Goal: Task Accomplishment & Management: Manage account settings

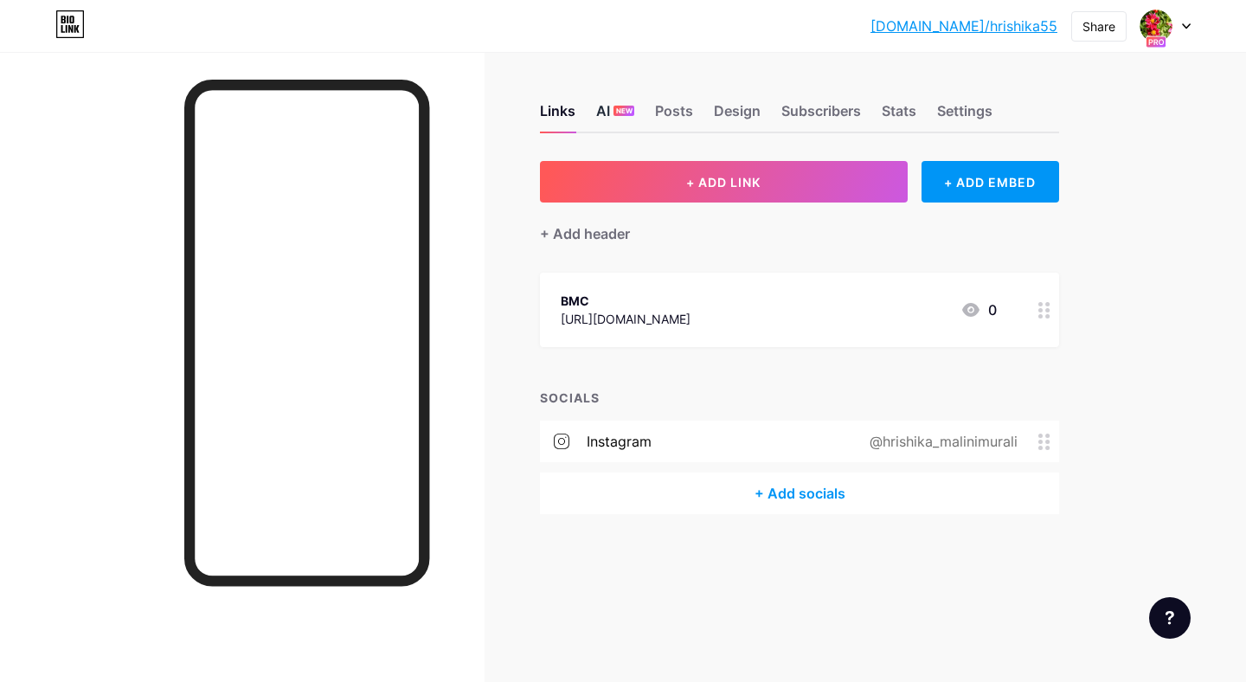
click at [629, 114] on span "NEW" at bounding box center [624, 111] width 16 height 10
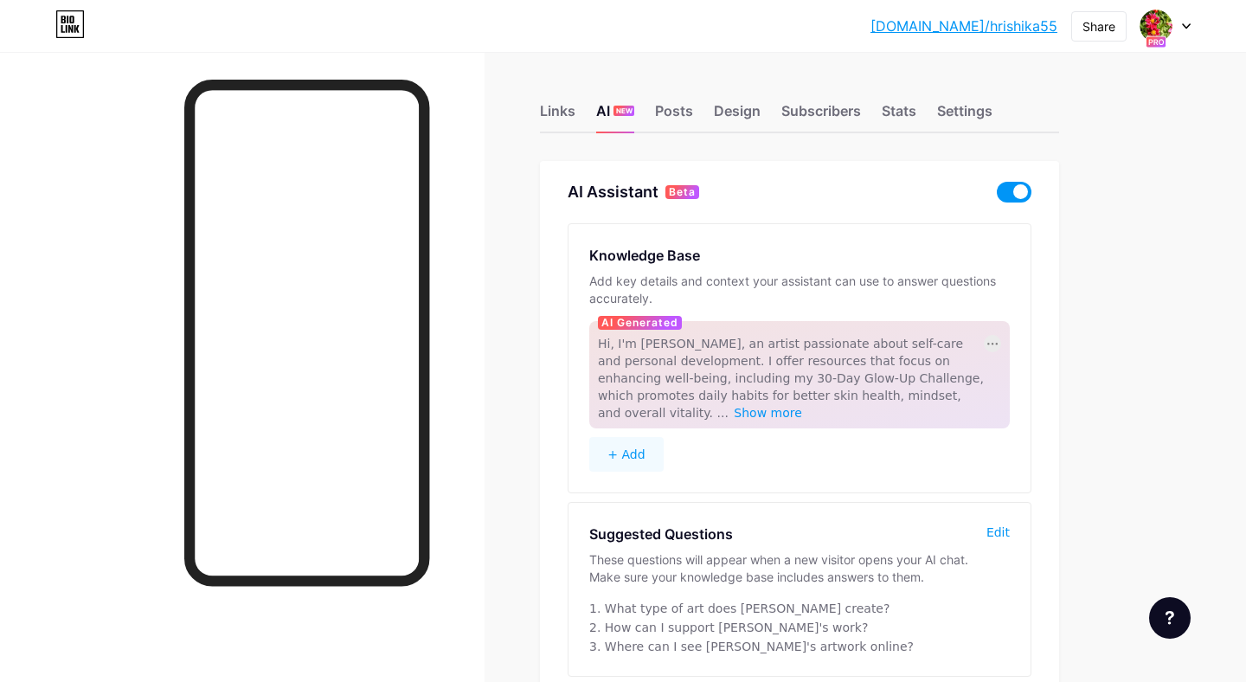
click at [996, 346] on div at bounding box center [992, 343] width 17 height 17
click at [1000, 395] on div "Regenerate" at bounding box center [1027, 396] width 84 height 28
click at [992, 339] on div at bounding box center [992, 343] width 17 height 17
click at [994, 395] on div "Regenerate" at bounding box center [1027, 396] width 84 height 28
click at [810, 406] on span "Show more" at bounding box center [775, 413] width 68 height 14
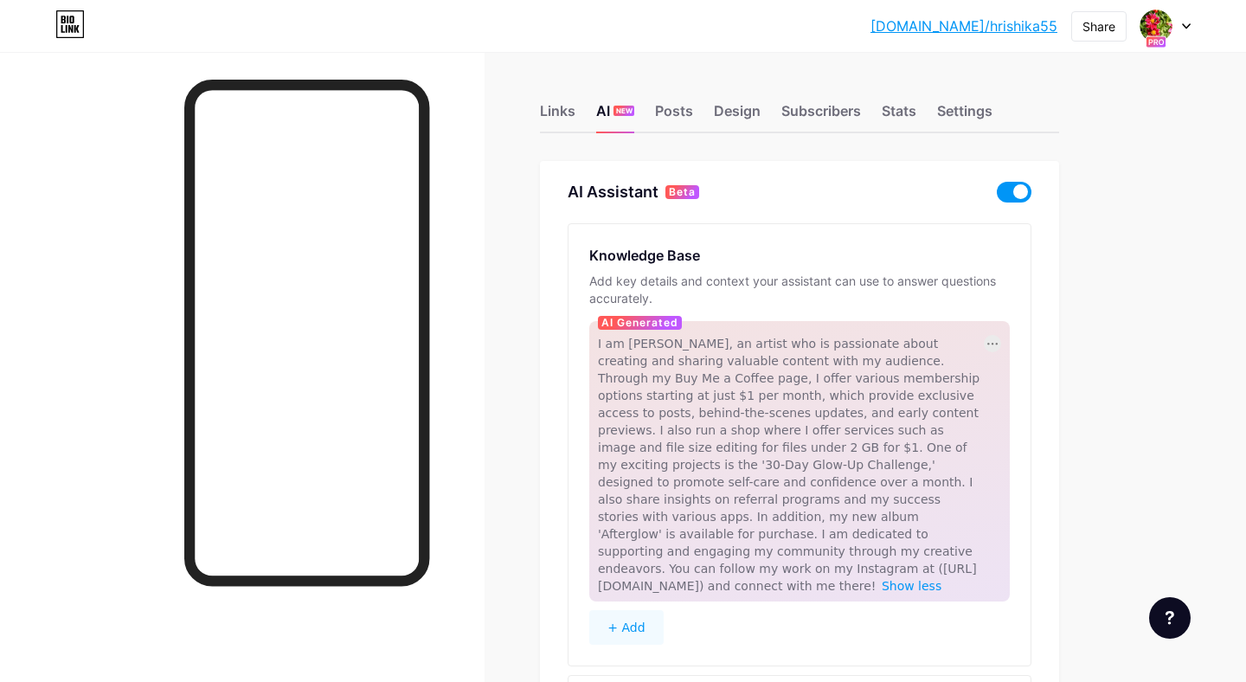
click at [995, 340] on div at bounding box center [992, 343] width 17 height 17
click at [1005, 387] on div "Regenerate" at bounding box center [1027, 396] width 84 height 28
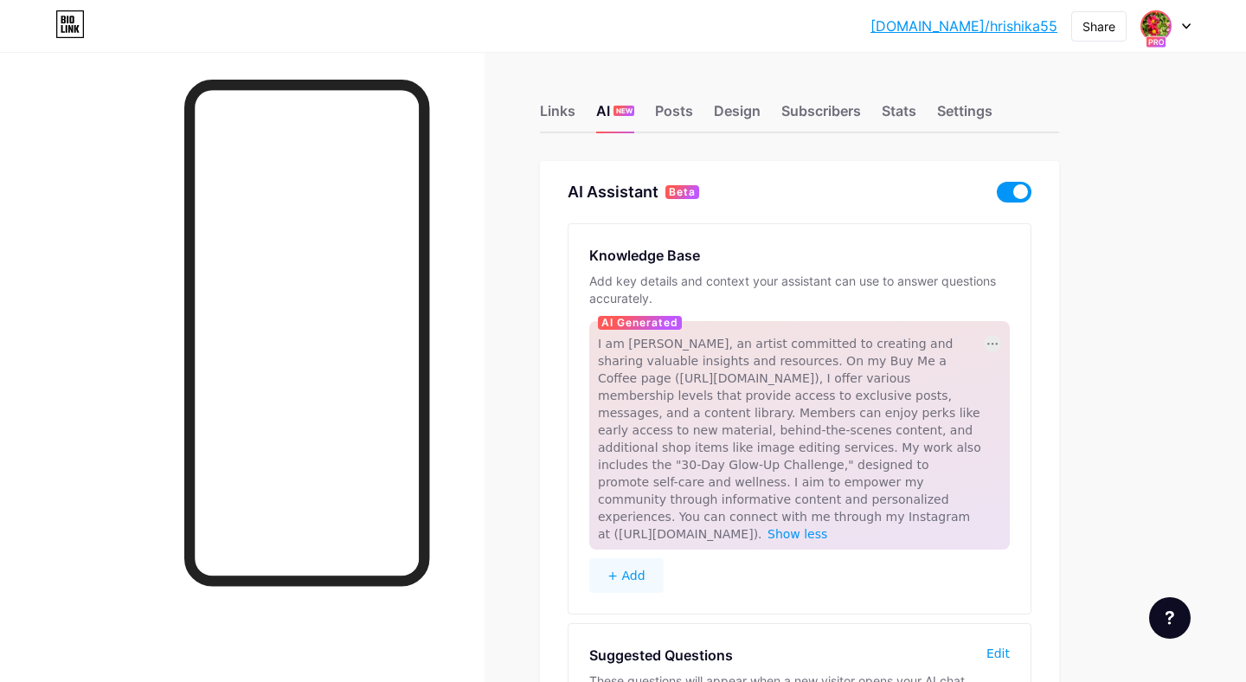
click at [1165, 30] on img at bounding box center [1156, 26] width 28 height 28
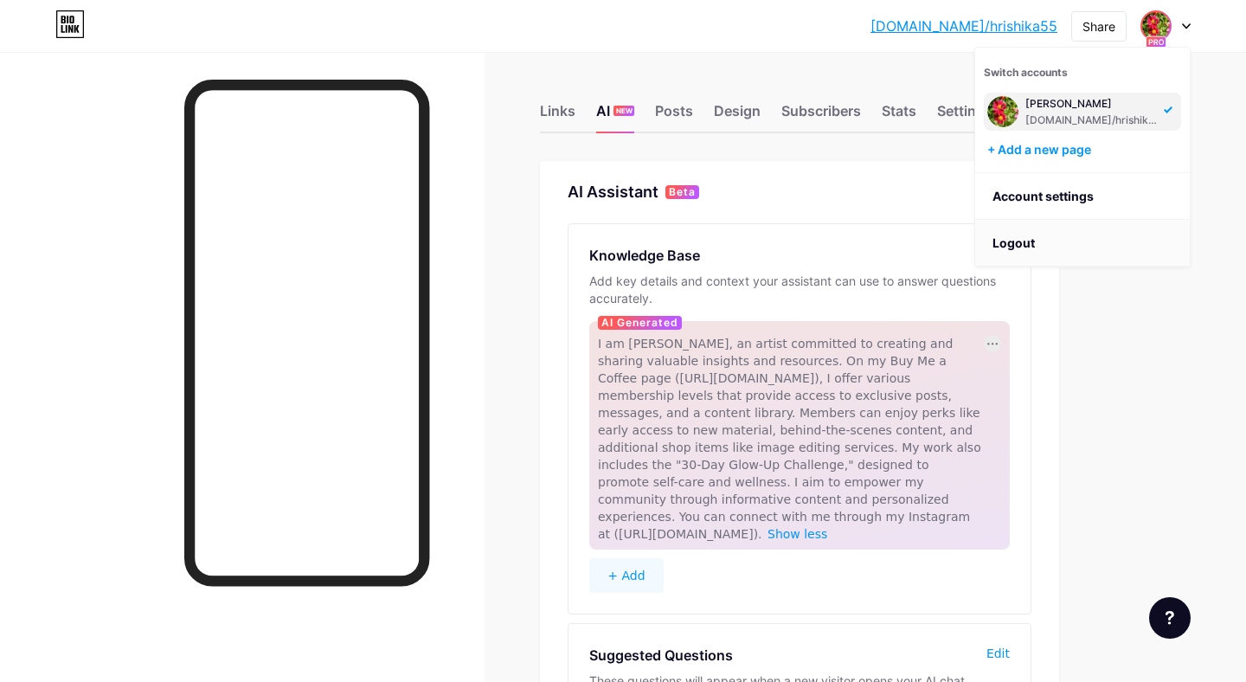
click at [1041, 237] on li "Logout" at bounding box center [1082, 243] width 215 height 47
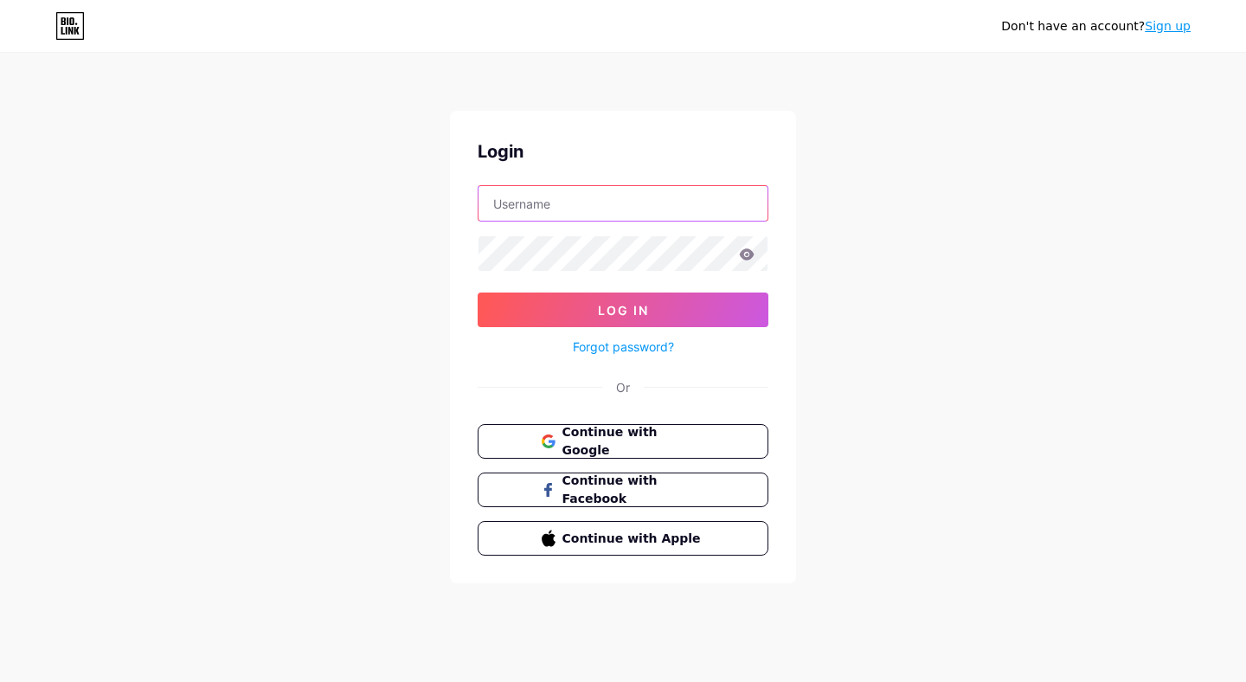
type input "[EMAIL_ADDRESS][DOMAIN_NAME]"
